Goal: Information Seeking & Learning: Learn about a topic

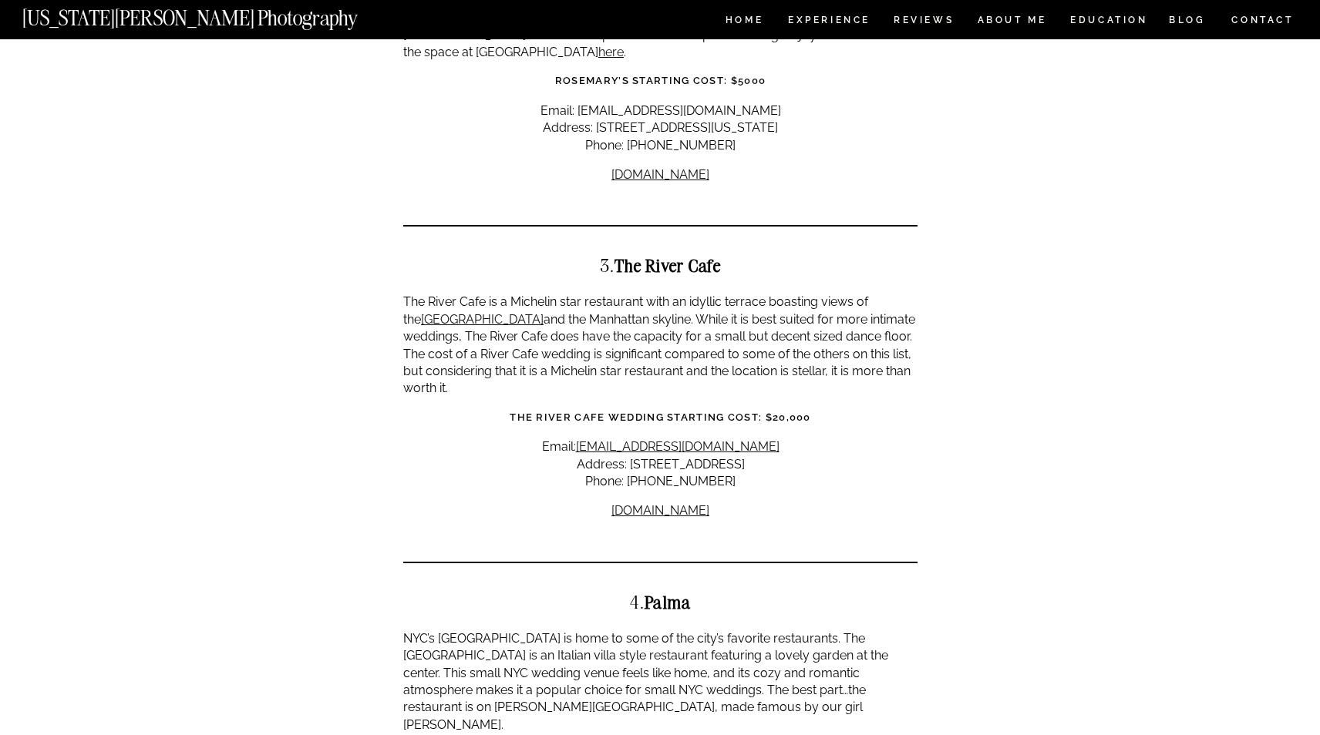
scroll to position [1700, 0]
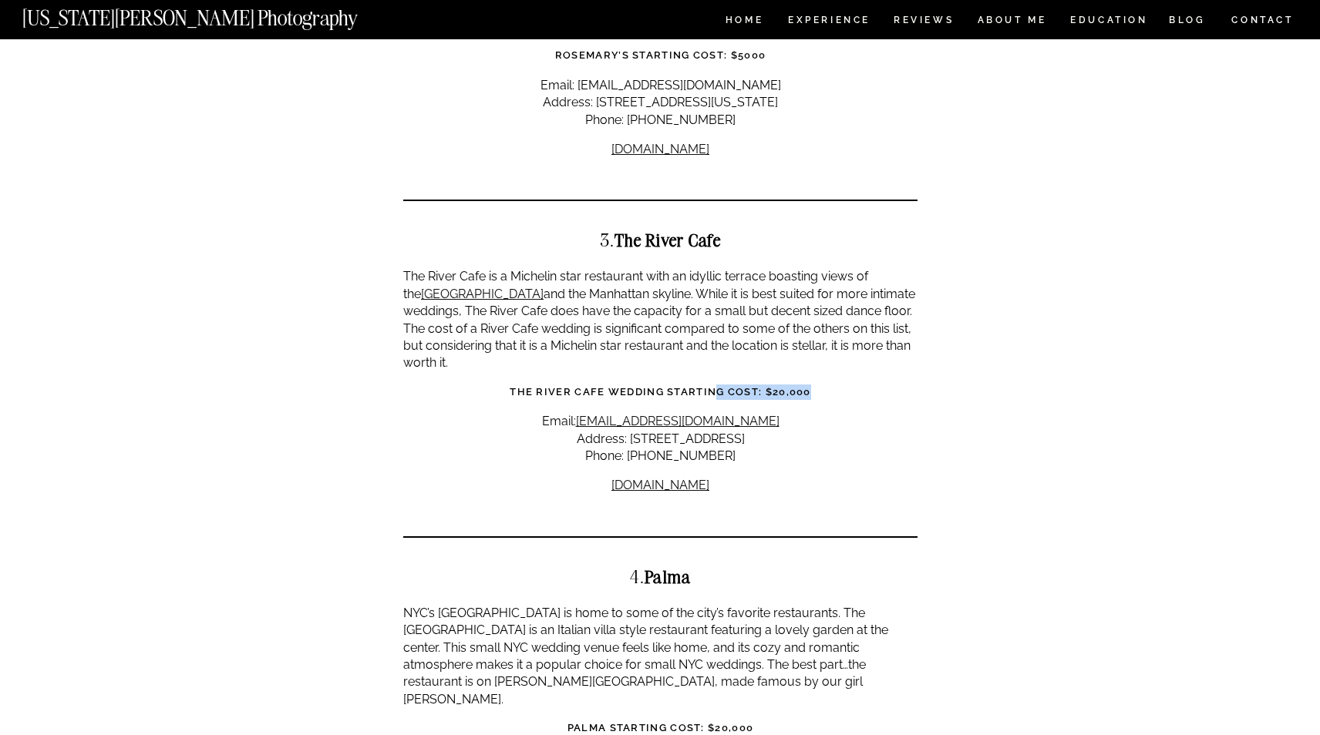
drag, startPoint x: 816, startPoint y: 343, endPoint x: 715, endPoint y: 342, distance: 101.0
click at [715, 385] on h3 "The River Cafe Wedding Starting Cost: $20,000" at bounding box center [660, 392] width 514 height 15
click at [715, 386] on strong "The River Cafe Wedding Starting Cost: $20,000" at bounding box center [660, 392] width 301 height 12
drag, startPoint x: 715, startPoint y: 342, endPoint x: 830, endPoint y: 341, distance: 114.9
click at [830, 385] on h3 "The River Cafe Wedding Starting Cost: $20,000" at bounding box center [660, 392] width 514 height 15
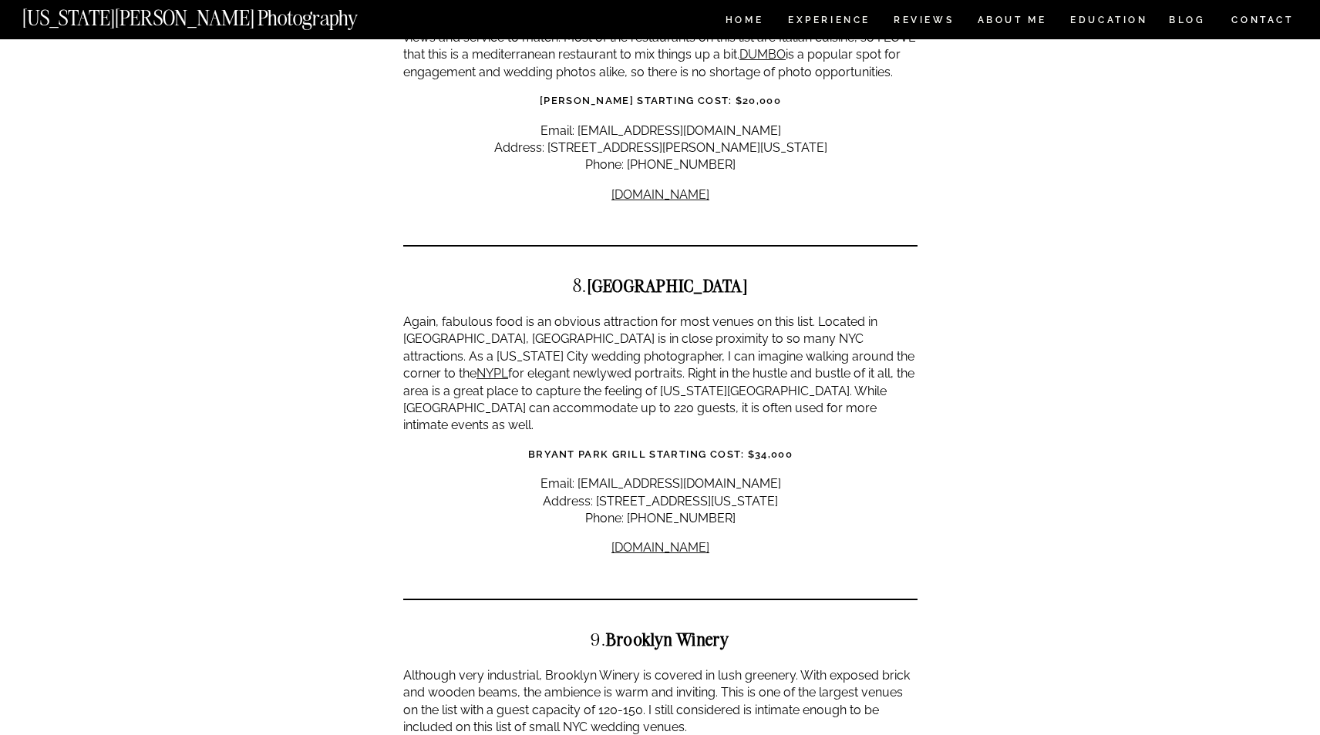
scroll to position [3229, 0]
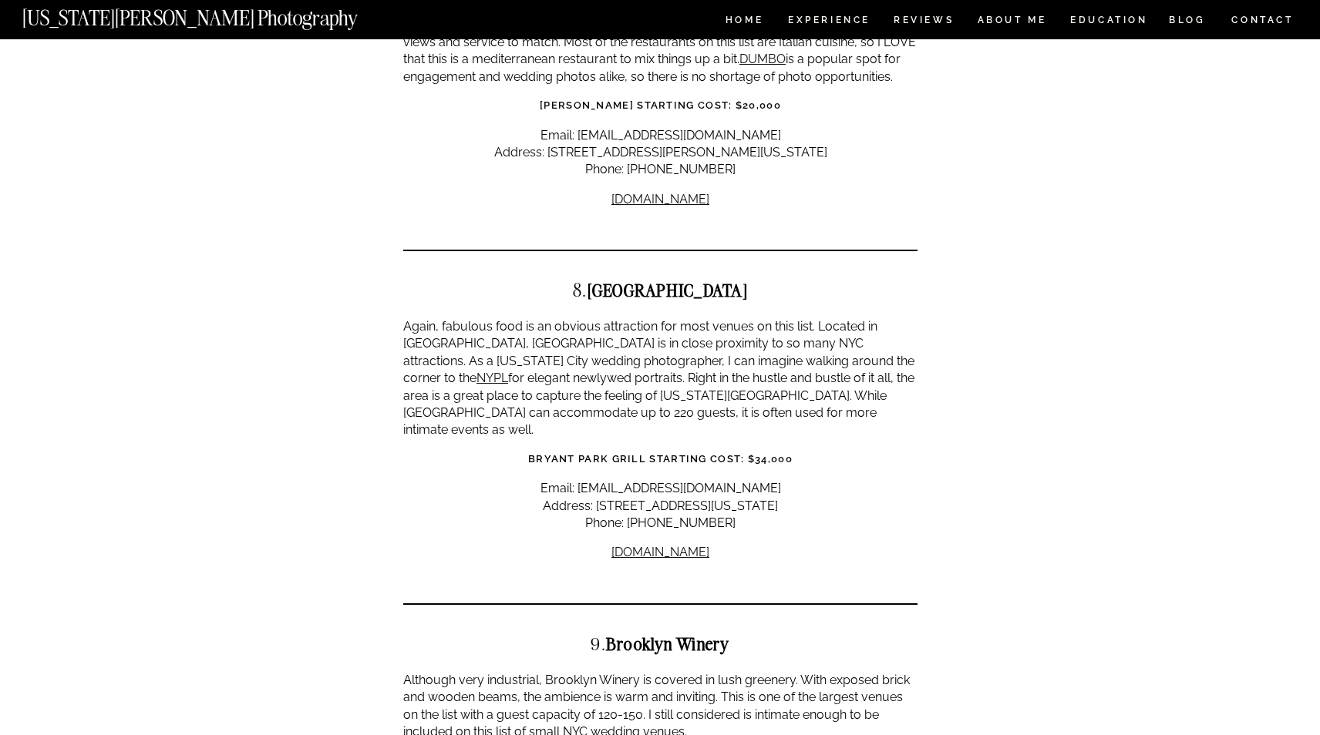
click at [779, 453] on strong "Bryant Park Grill Starting Cost: $34,000" at bounding box center [660, 459] width 264 height 12
click at [793, 480] on p "Email: [EMAIL_ADDRESS][DOMAIN_NAME] Address: [STREET_ADDRESS][US_STATE] Phone: …" at bounding box center [660, 506] width 514 height 52
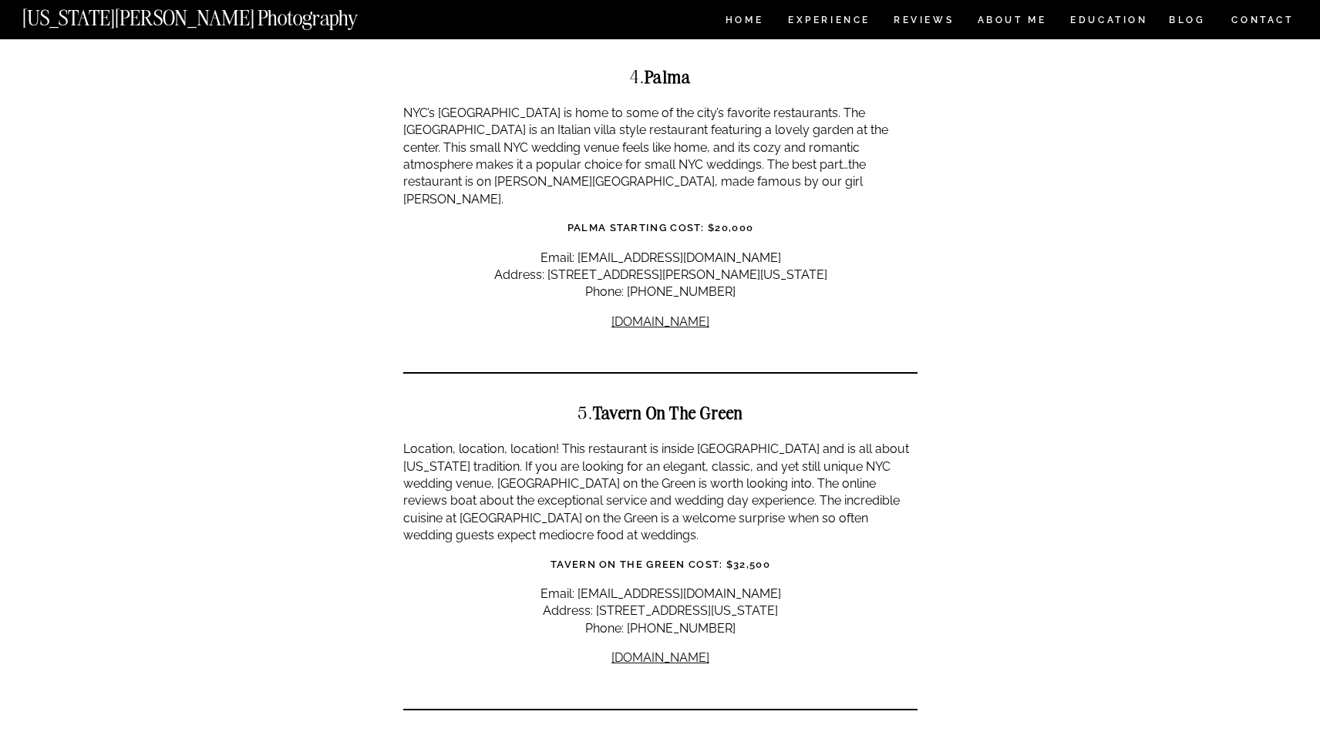
scroll to position [2204, 0]
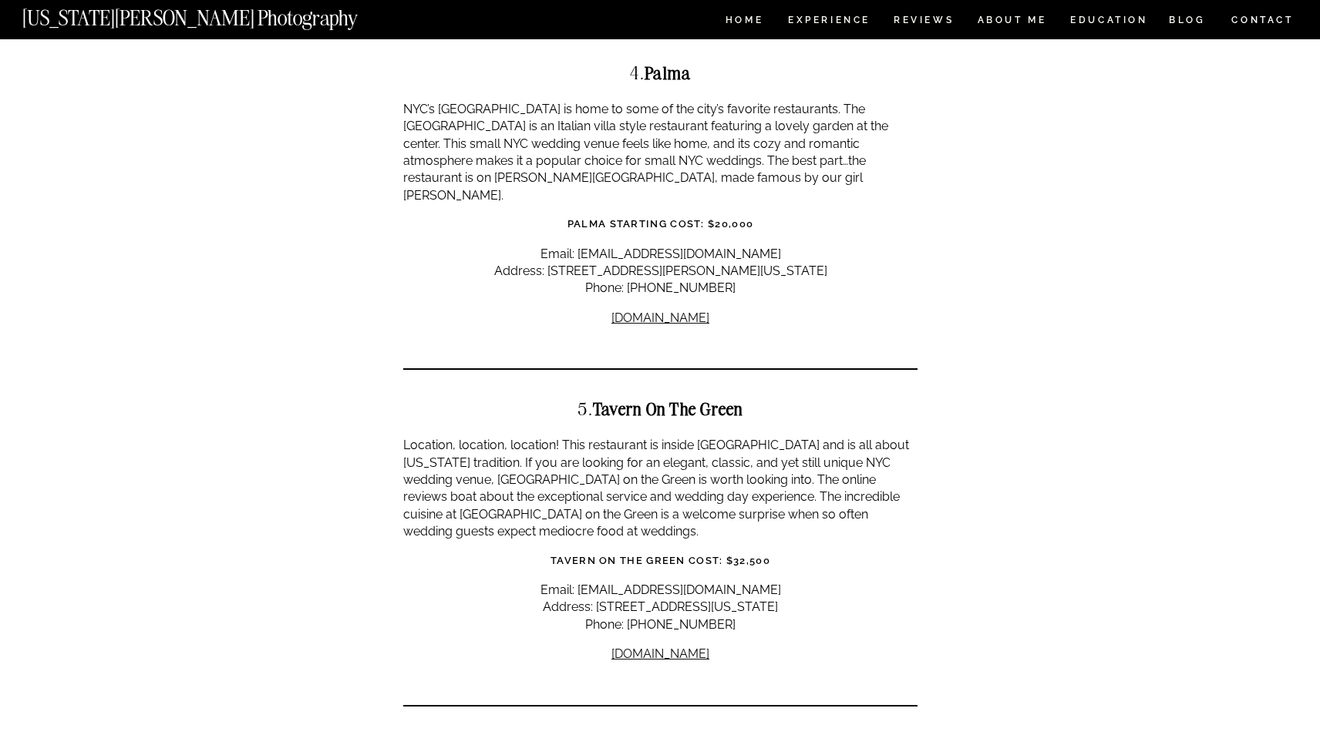
click at [766, 437] on p "Location, location, location! This restaurant is inside [GEOGRAPHIC_DATA] and i…" at bounding box center [660, 488] width 514 height 103
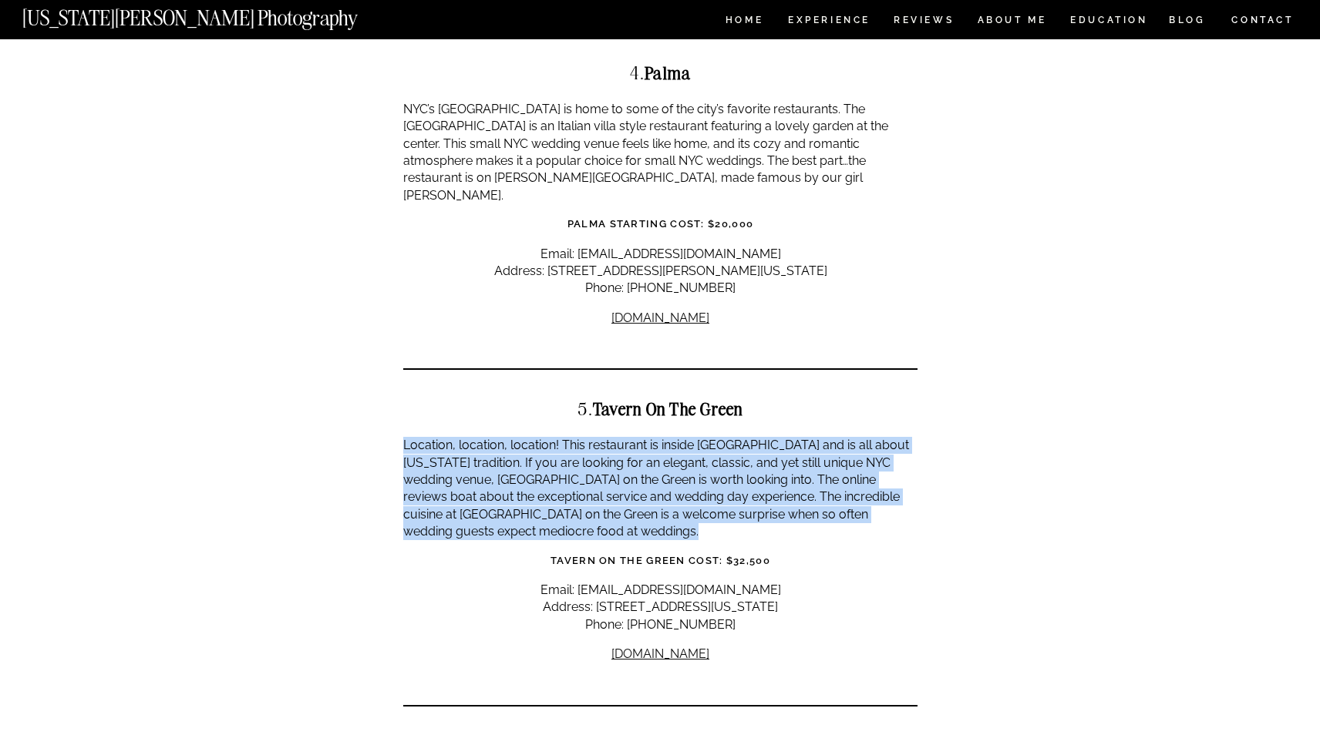
click at [766, 437] on p "Location, location, location! This restaurant is inside [GEOGRAPHIC_DATA] and i…" at bounding box center [660, 488] width 514 height 103
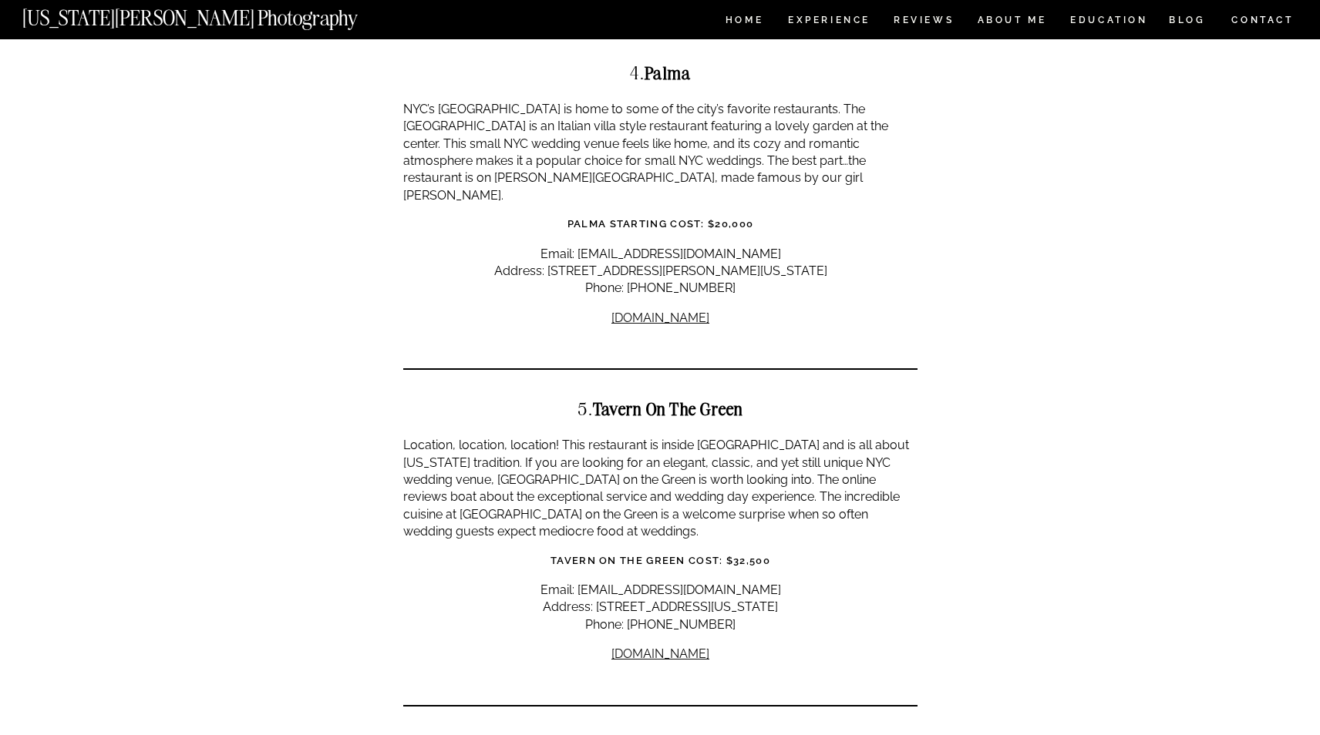
click at [716, 582] on p "Email: [EMAIL_ADDRESS][DOMAIN_NAME] Address: [STREET_ADDRESS][US_STATE] Phone: …" at bounding box center [660, 608] width 514 height 52
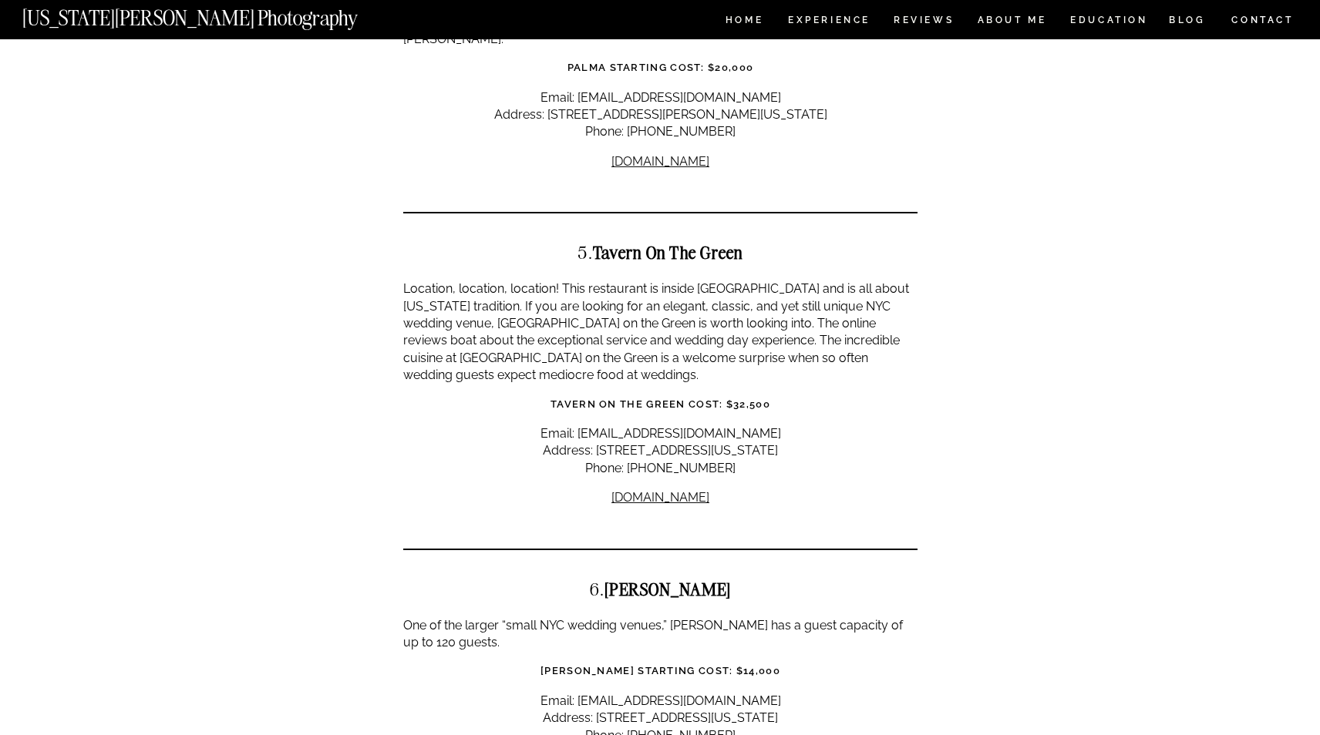
scroll to position [2492, 0]
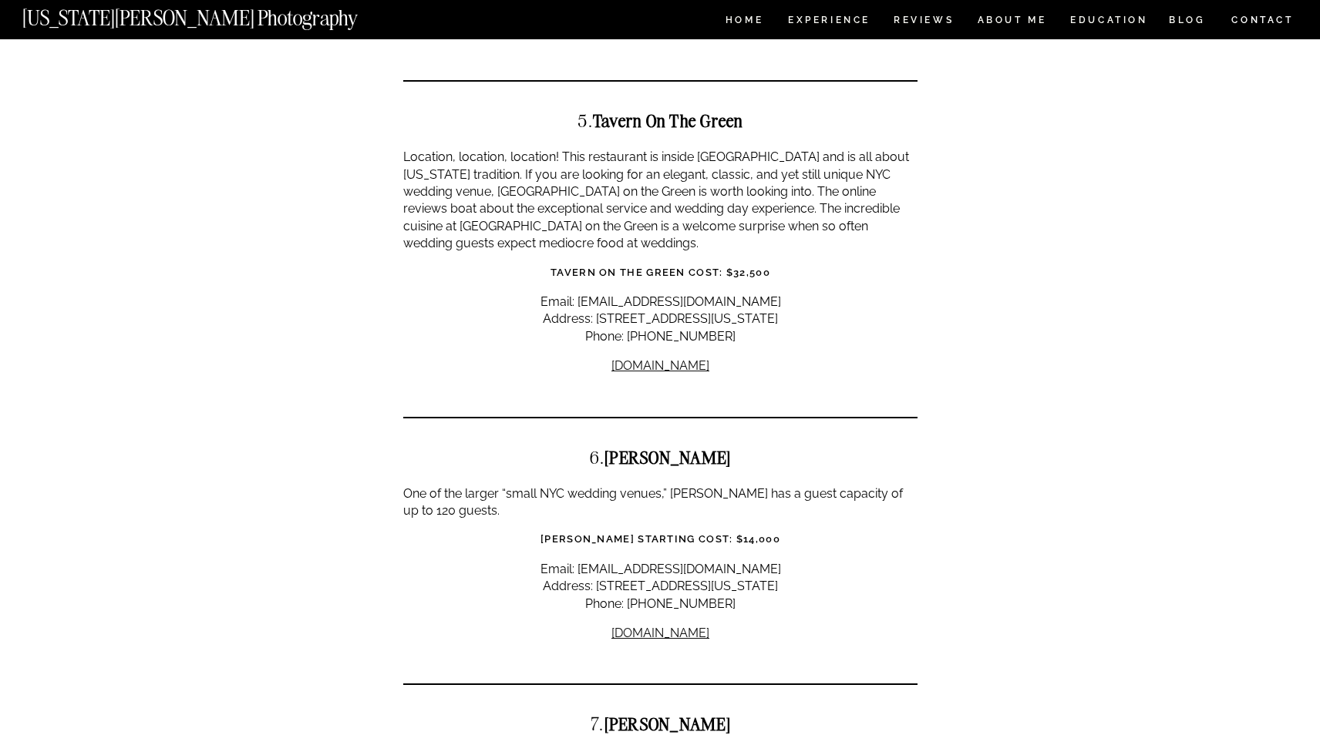
click at [669, 446] on strong "[PERSON_NAME]" at bounding box center [667, 457] width 126 height 22
copy strong "[PERSON_NAME]"
click at [842, 388] on div at bounding box center [660, 399] width 514 height 23
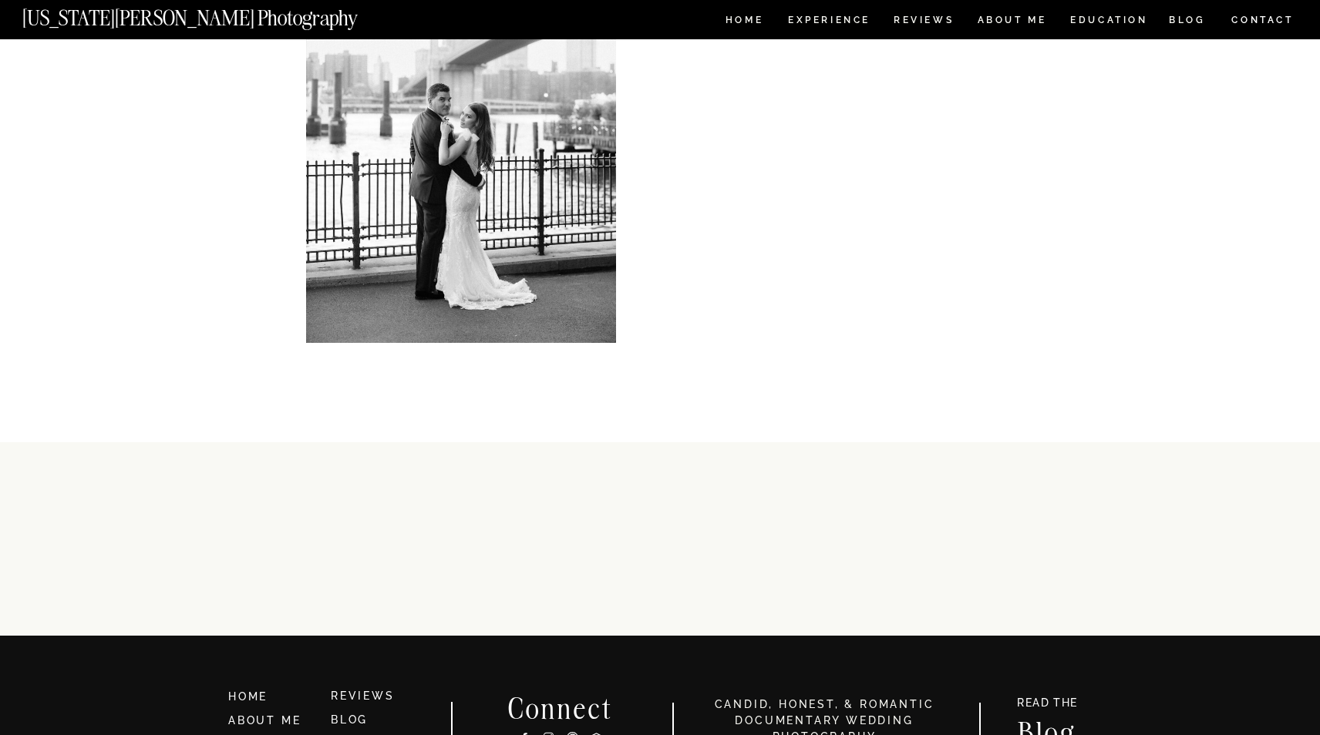
scroll to position [6729, 0]
